Goal: Transaction & Acquisition: Purchase product/service

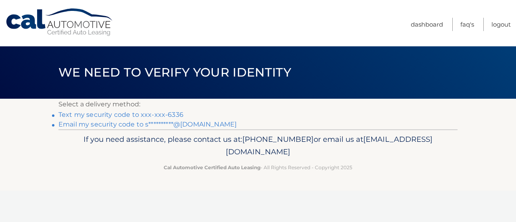
click at [134, 117] on link "Text my security code to xxx-xxx-6336" at bounding box center [120, 115] width 125 height 8
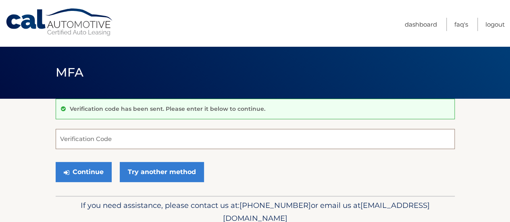
click at [152, 129] on input "Verification Code" at bounding box center [255, 139] width 399 height 20
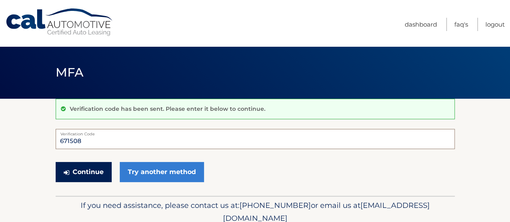
type input "671508"
click at [94, 171] on button "Continue" at bounding box center [84, 172] width 56 height 20
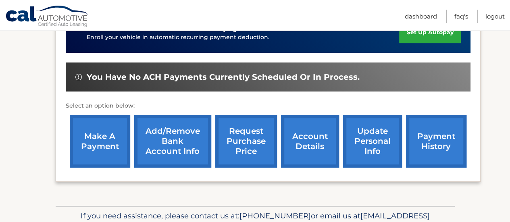
scroll to position [233, 0]
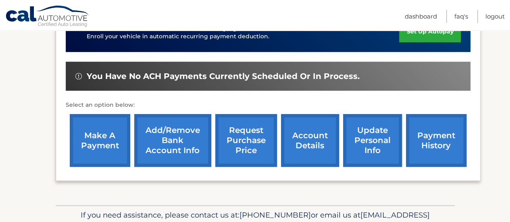
click at [102, 145] on link "make a payment" at bounding box center [100, 140] width 60 height 53
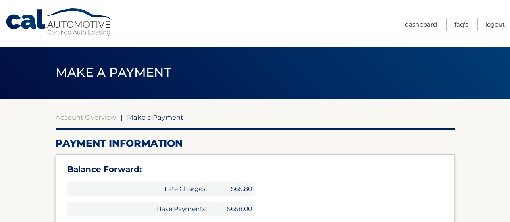
type input "1381.80"
select select "YzJhYmE5MjQtM2JlNS00MWJmLThkMWQtZjBhZGE5YmMzOTli"
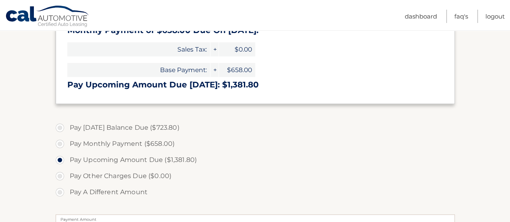
scroll to position [216, 0]
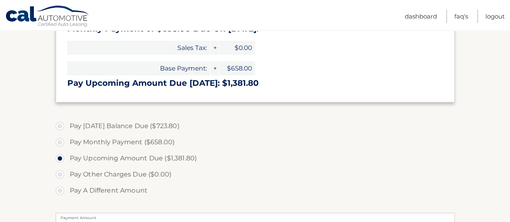
click at [61, 144] on label "Pay Monthly Payment ($658.00)" at bounding box center [255, 142] width 399 height 16
click at [61, 144] on input "Pay Monthly Payment ($658.00)" at bounding box center [63, 140] width 8 height 13
radio input "true"
type input "658.00"
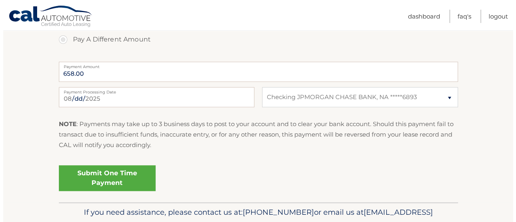
scroll to position [364, 0]
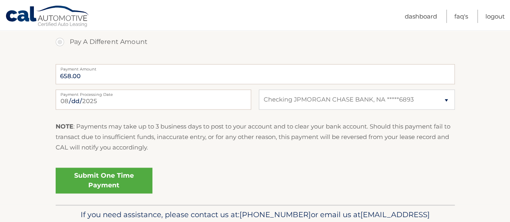
click at [118, 180] on link "Submit One Time Payment" at bounding box center [104, 181] width 97 height 26
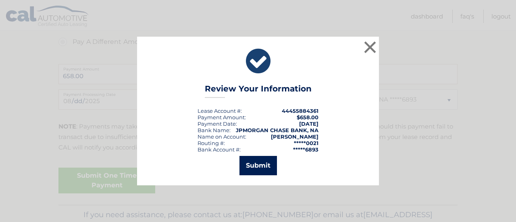
click at [261, 166] on button "Submit" at bounding box center [257, 165] width 37 height 19
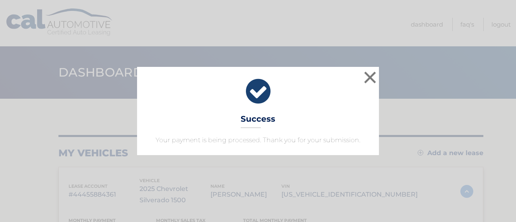
click at [379, 78] on div "× Success Your payment is being processed. Thank you for your submission." at bounding box center [258, 111] width 510 height 88
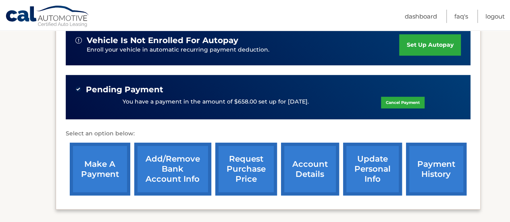
scroll to position [220, 0]
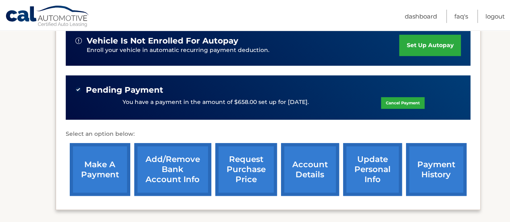
click at [112, 180] on link "make a payment" at bounding box center [100, 169] width 60 height 53
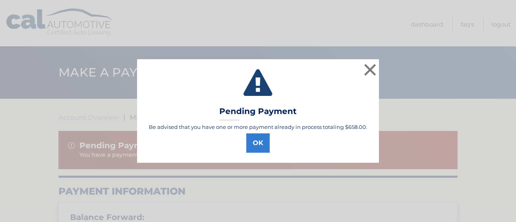
select select "YzJhYmE5MjQtM2JlNS00MWJmLThkMWQtZjBhZGE5YmMzOTli"
click at [258, 139] on button "OK" at bounding box center [257, 142] width 23 height 19
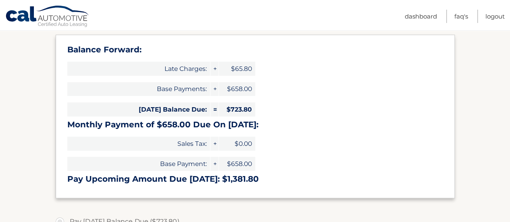
scroll to position [169, 0]
